Goal: Navigation & Orientation: Find specific page/section

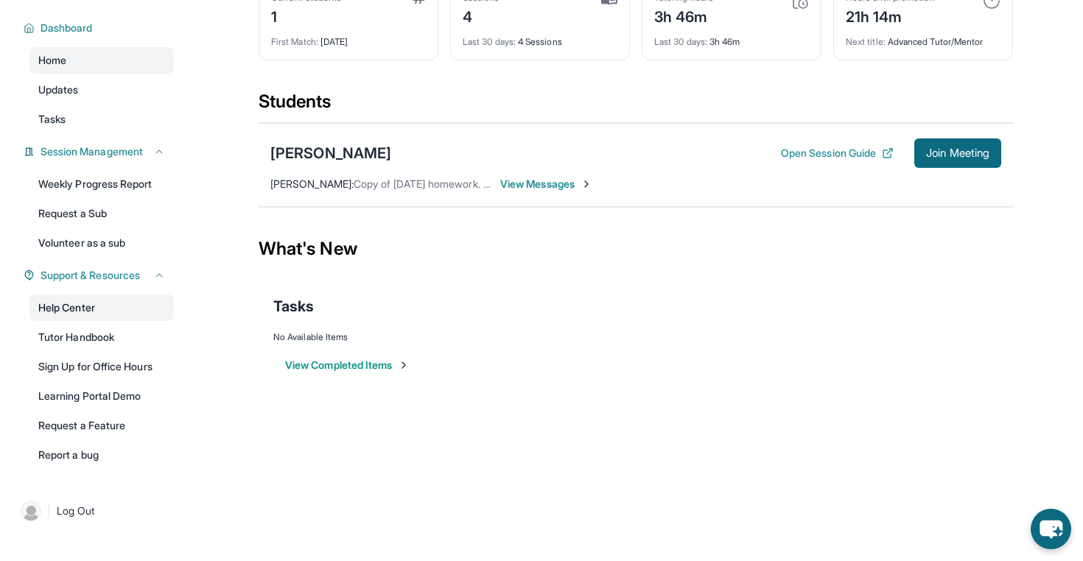
scroll to position [106, 0]
click at [357, 362] on button "View Completed Items" at bounding box center [347, 365] width 124 height 15
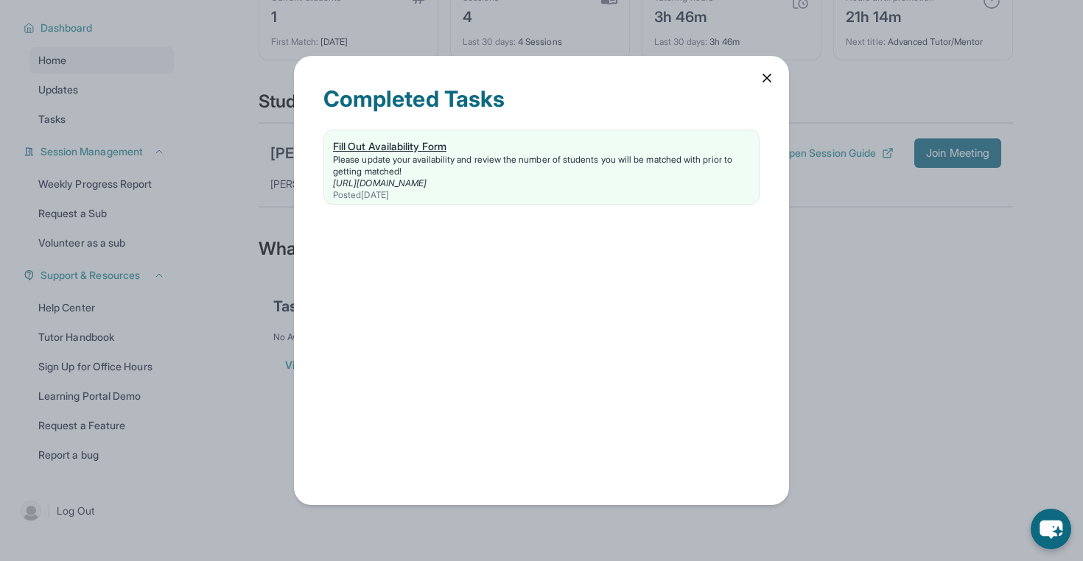
click at [431, 141] on div "Fill Out Availability Form" at bounding box center [541, 146] width 417 height 15
click at [768, 73] on icon at bounding box center [766, 78] width 15 height 15
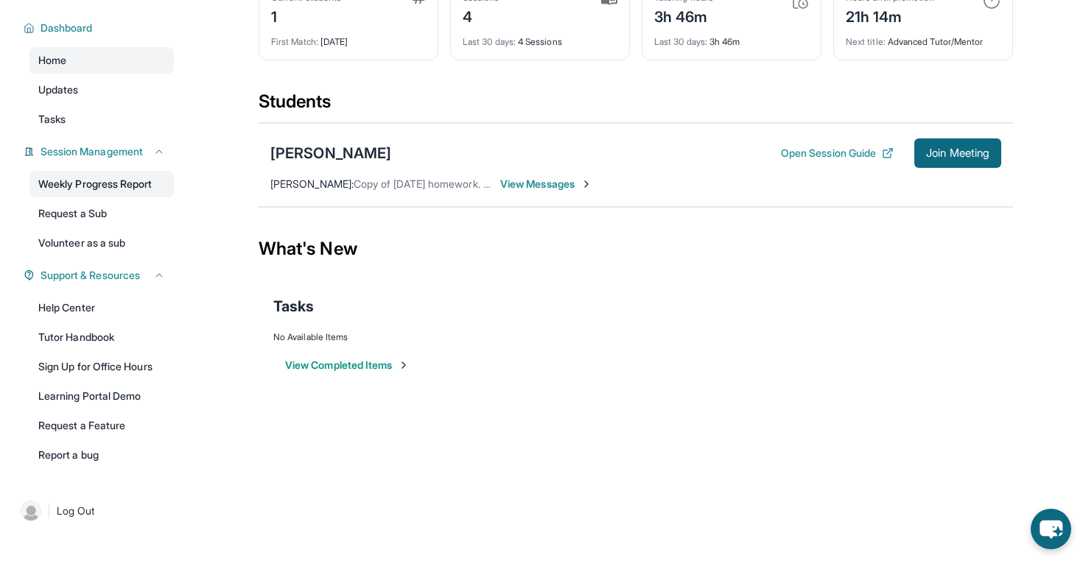
click at [108, 179] on link "Weekly Progress Report" at bounding box center [101, 184] width 144 height 27
click at [106, 336] on link "Tutor Handbook" at bounding box center [101, 337] width 144 height 27
